Goal: Task Accomplishment & Management: Use online tool/utility

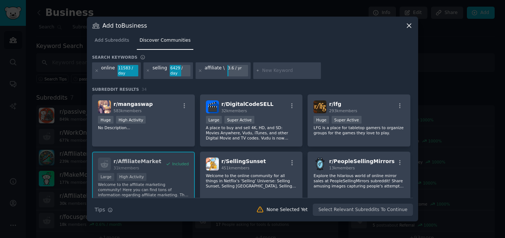
click at [283, 71] on input "text" at bounding box center [290, 71] width 56 height 7
type input "agency"
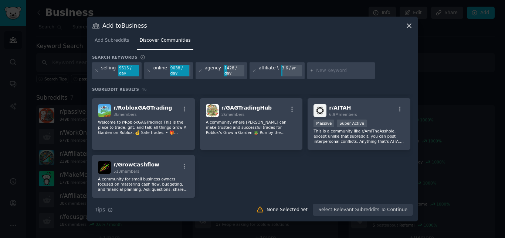
scroll to position [812, 0]
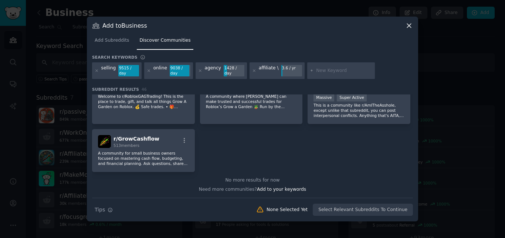
click at [408, 26] on icon at bounding box center [409, 26] width 8 height 8
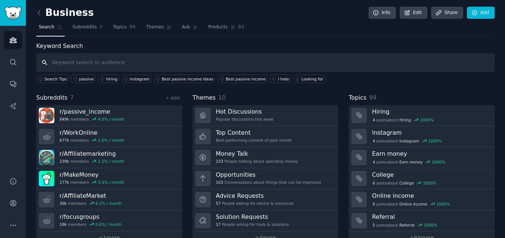
click at [109, 68] on input "text" at bounding box center [265, 62] width 458 height 19
type input "onelineearning"
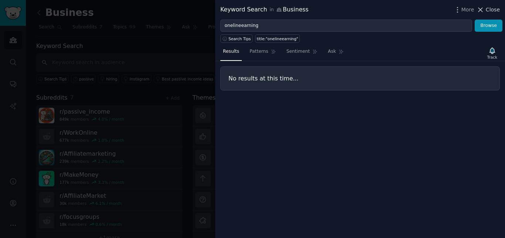
click at [488, 8] on span "Close" at bounding box center [492, 10] width 14 height 8
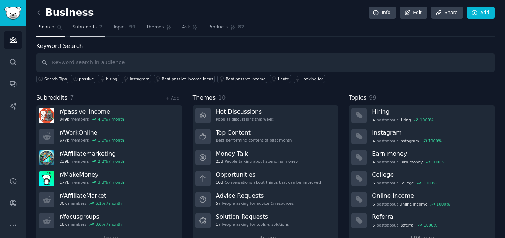
click at [79, 28] on span "Subreddits" at bounding box center [84, 27] width 24 height 7
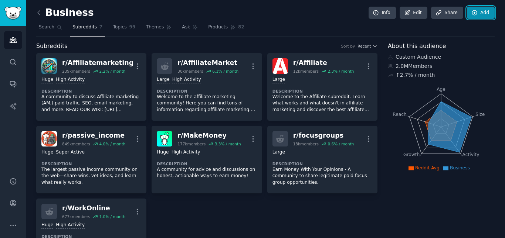
click at [467, 17] on link "Add" at bounding box center [481, 13] width 28 height 13
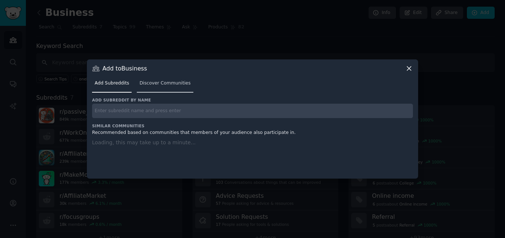
click at [166, 82] on link "Discover Communities" at bounding box center [165, 85] width 56 height 15
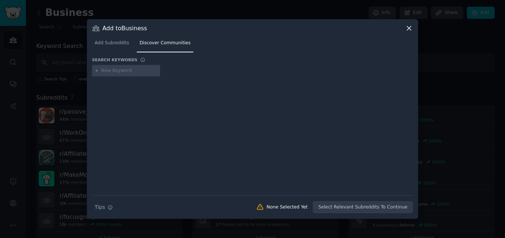
type input "onelineearning"
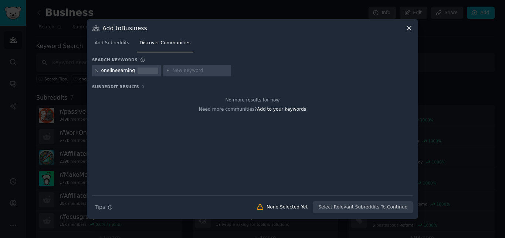
click at [116, 69] on div "onelineearning" at bounding box center [118, 71] width 34 height 7
click at [96, 73] on div at bounding box center [97, 71] width 4 height 7
click at [96, 71] on icon at bounding box center [97, 71] width 4 height 4
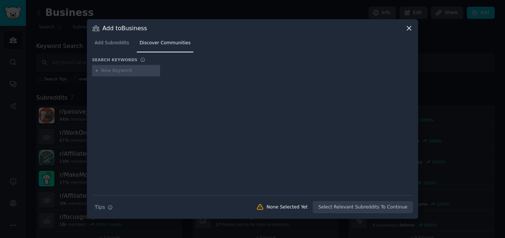
click at [116, 73] on input "text" at bounding box center [129, 71] width 56 height 7
type input "coach"
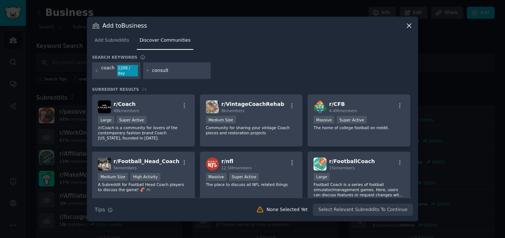
type input "consultant"
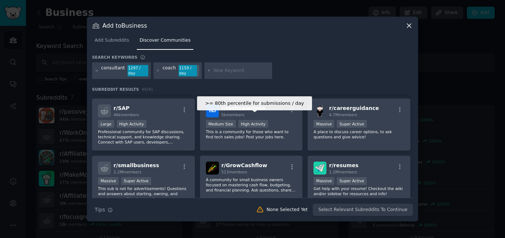
scroll to position [339, 0]
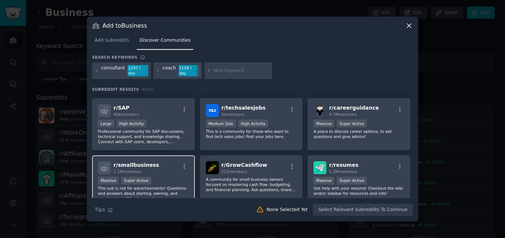
drag, startPoint x: 129, startPoint y: 163, endPoint x: 119, endPoint y: 166, distance: 10.5
click at [119, 166] on span "r/ smallbusiness" at bounding box center [135, 165] width 45 height 6
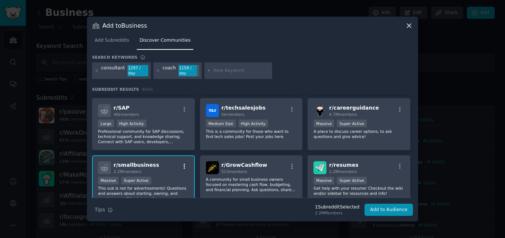
click at [183, 166] on icon "button" at bounding box center [184, 166] width 7 height 7
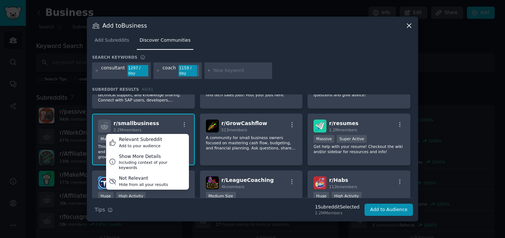
scroll to position [331, 0]
